Goal: Navigation & Orientation: Go to known website

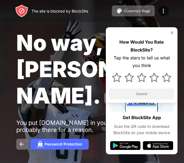
click at [172, 31] on div "How Would You Rate BlockSite? Tap the stars to tell us what you think Submit" at bounding box center [142, 64] width 72 height 75
click at [171, 32] on img at bounding box center [172, 32] width 4 height 4
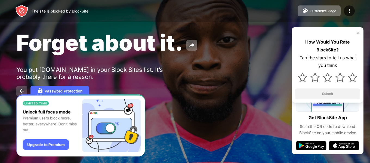
click at [20, 92] on img at bounding box center [22, 91] width 7 height 7
